Goal: Information Seeking & Learning: Check status

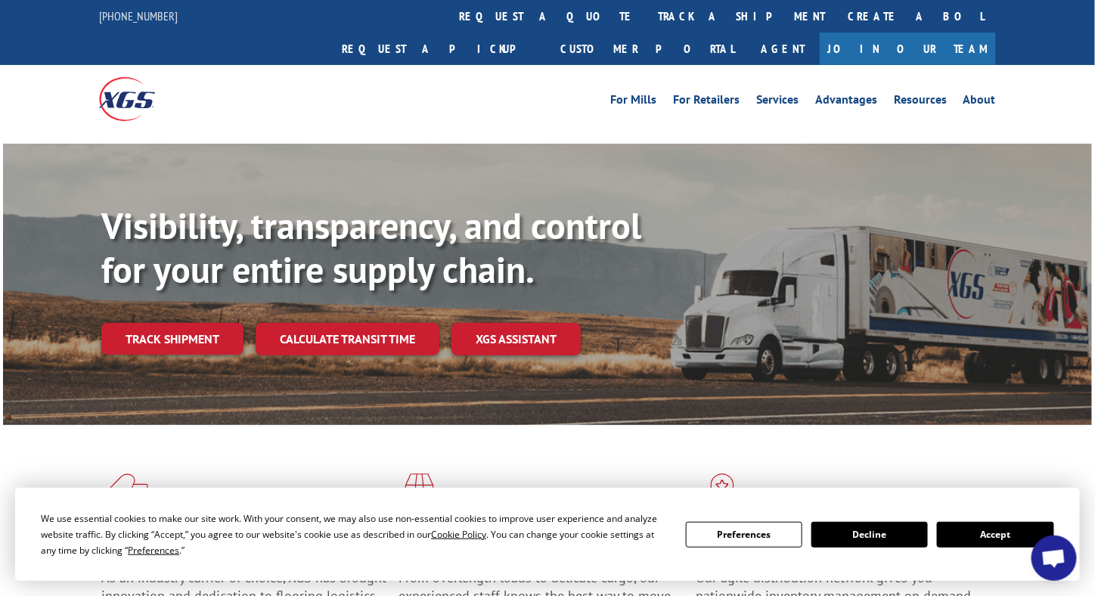
click at [204, 323] on link "Track shipment" at bounding box center [172, 339] width 142 height 32
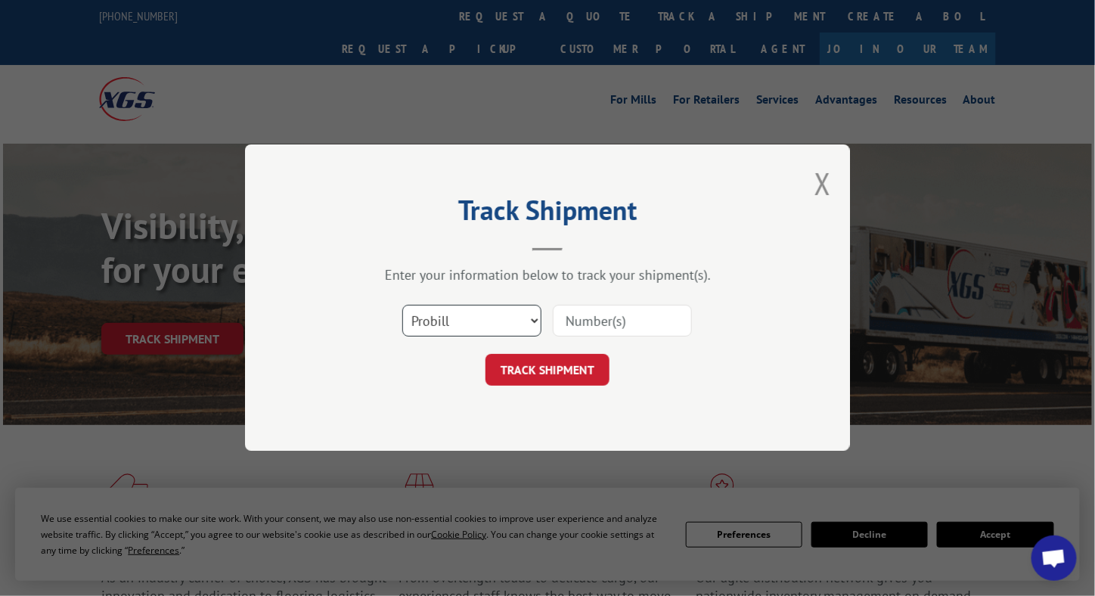
click at [501, 325] on select "Select category... Probill BOL PO" at bounding box center [471, 322] width 139 height 32
select select "bol"
click at [402, 306] on select "Select category... Probill BOL PO" at bounding box center [471, 322] width 139 height 32
click at [638, 301] on div "Select category... Probill BOL PO" at bounding box center [548, 321] width 454 height 50
click at [620, 320] on input at bounding box center [622, 322] width 139 height 32
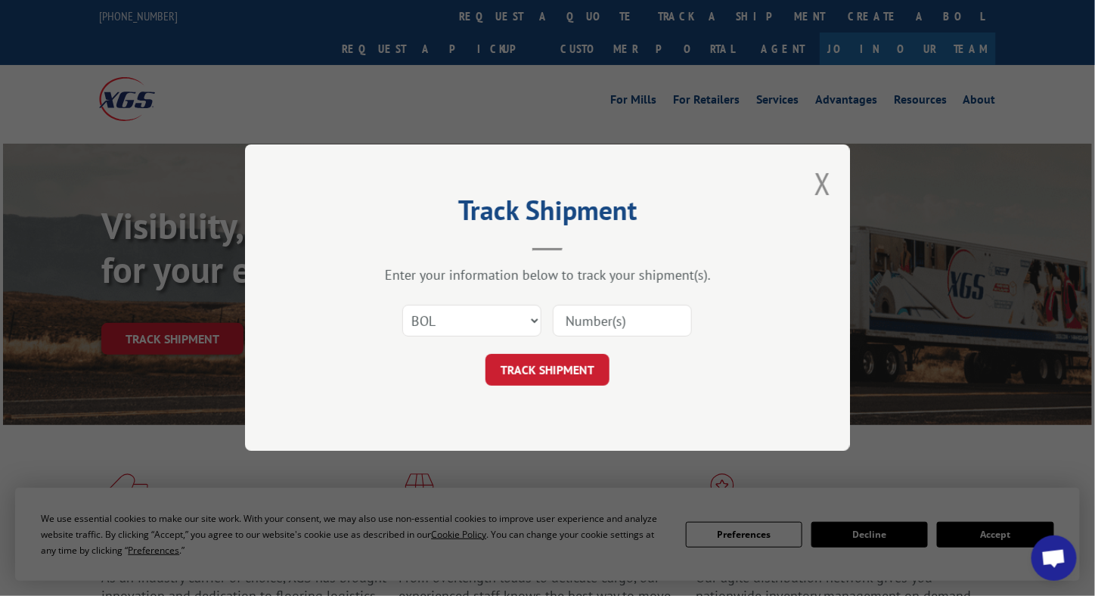
paste input "7046723"
type input "7046723"
click at [552, 361] on button "TRACK SHIPMENT" at bounding box center [547, 371] width 124 height 32
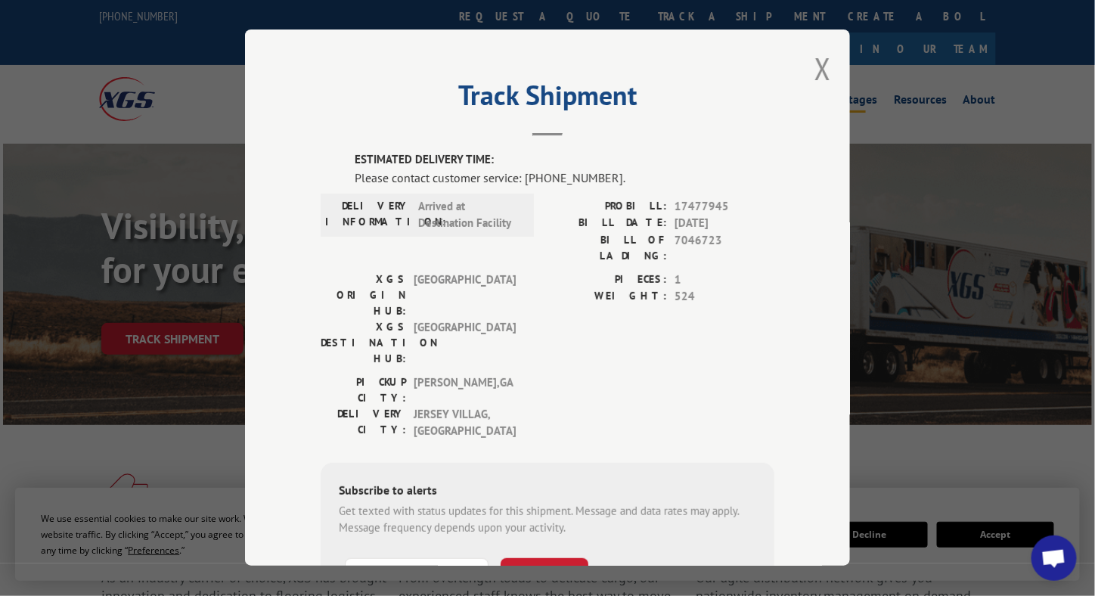
click at [817, 66] on button "Close modal" at bounding box center [822, 68] width 17 height 40
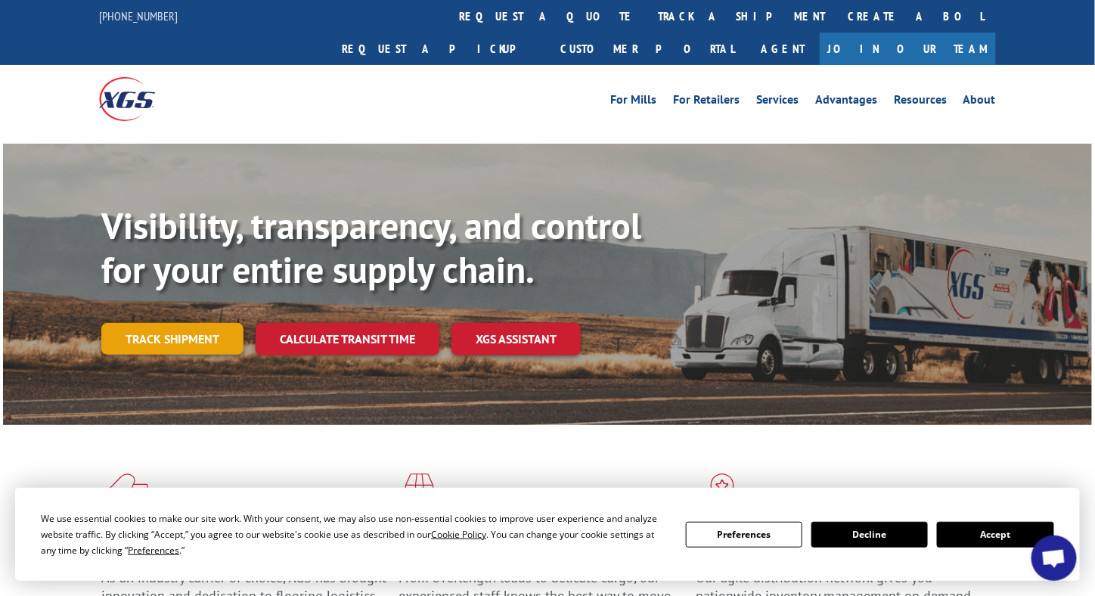
click at [154, 323] on link "Track shipment" at bounding box center [172, 339] width 142 height 32
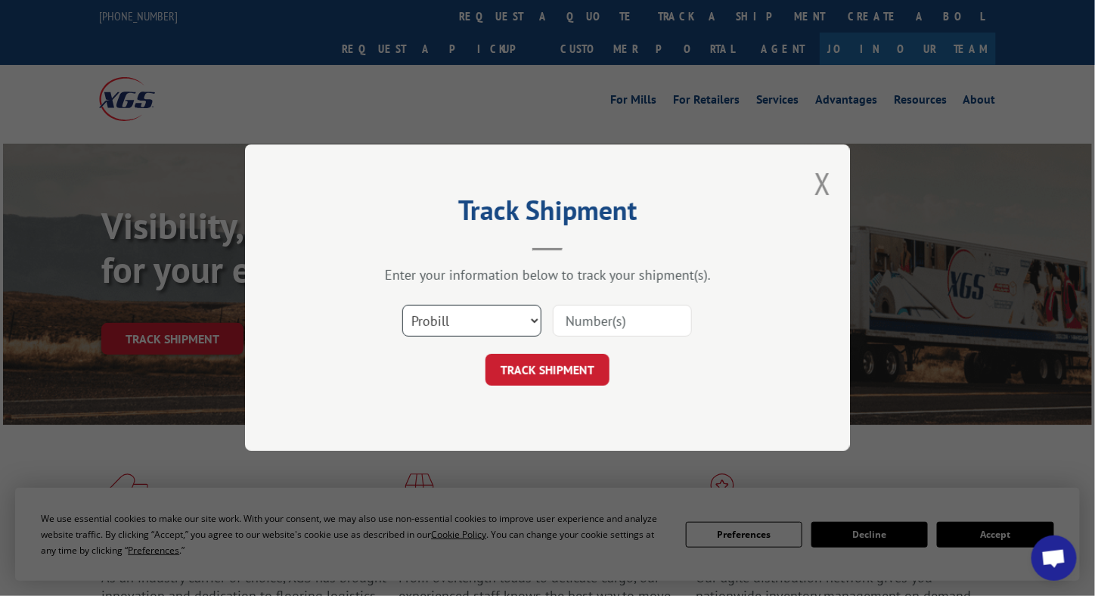
click at [469, 323] on select "Select category... Probill BOL PO" at bounding box center [471, 322] width 139 height 32
select select "bol"
click at [402, 306] on select "Select category... Probill BOL PO" at bounding box center [471, 322] width 139 height 32
click at [603, 327] on input at bounding box center [622, 322] width 139 height 32
paste input "7047216"
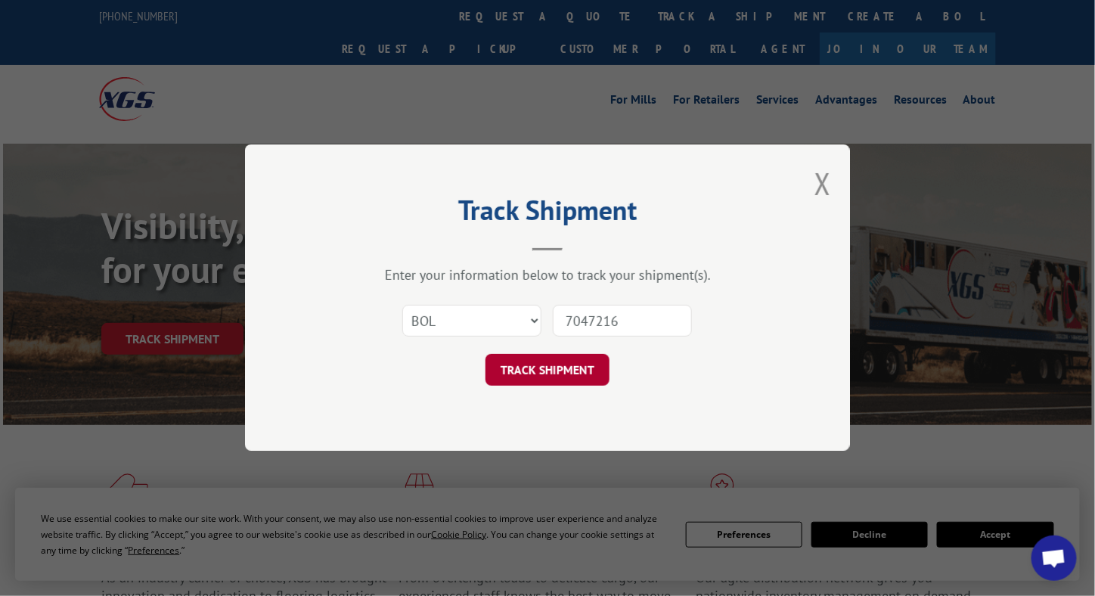
type input "7047216"
click at [544, 361] on button "TRACK SHIPMENT" at bounding box center [547, 371] width 124 height 32
